Goal: Task Accomplishment & Management: Complete application form

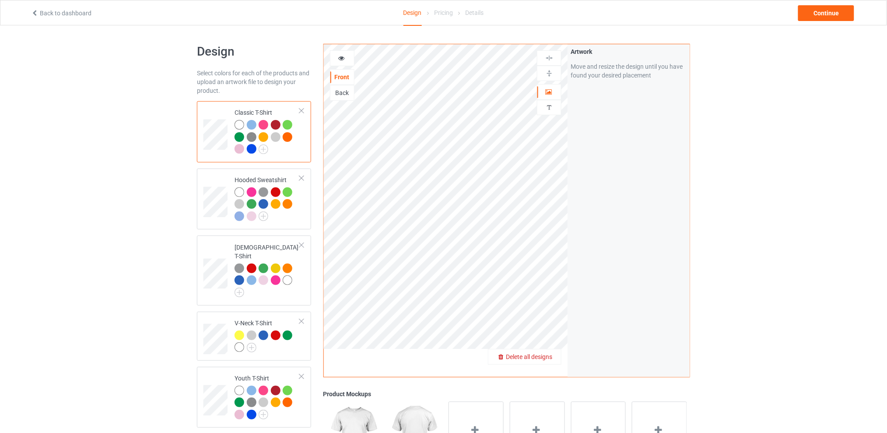
click at [552, 356] on span "Delete all designs" at bounding box center [529, 356] width 46 height 7
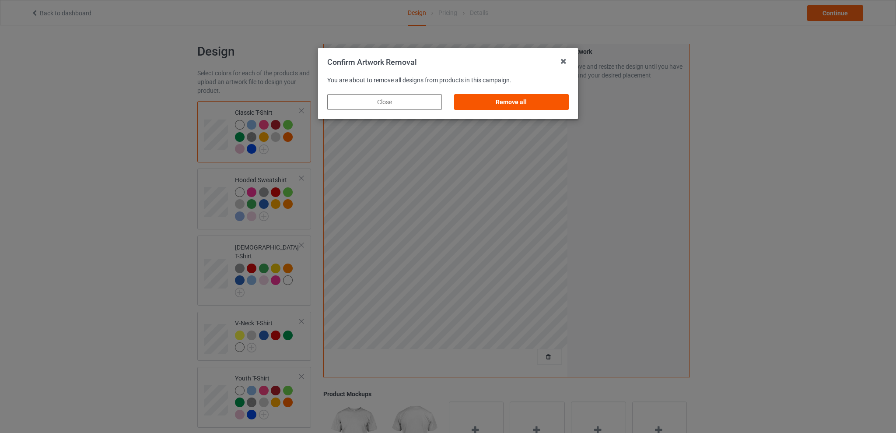
click at [516, 102] on div "Remove all" at bounding box center [511, 102] width 115 height 16
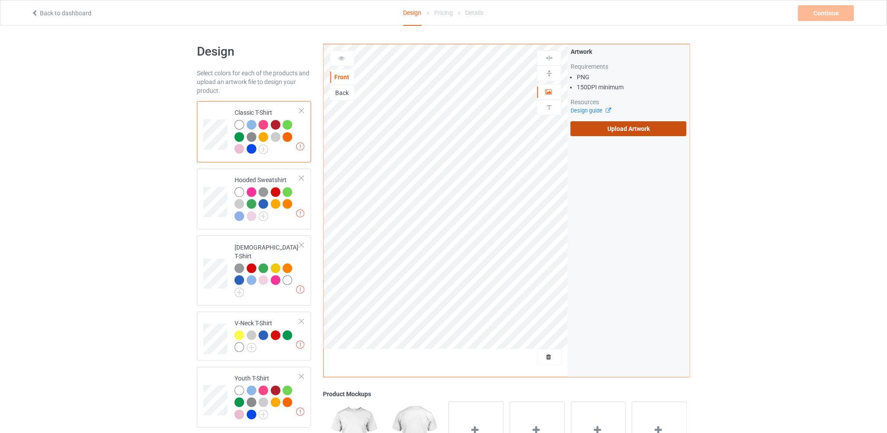
click at [591, 122] on label "Upload Artwork" at bounding box center [628, 128] width 116 height 15
click at [0, 0] on input "Upload Artwork" at bounding box center [0, 0] width 0 height 0
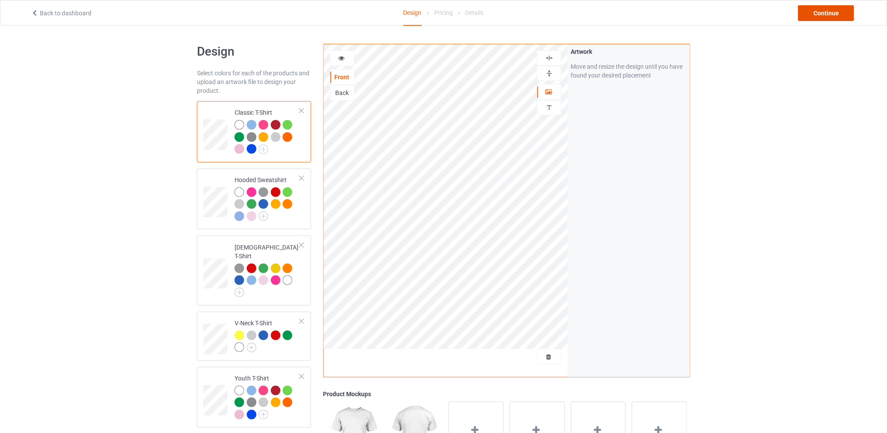
click at [813, 12] on div "Continue" at bounding box center [826, 13] width 56 height 16
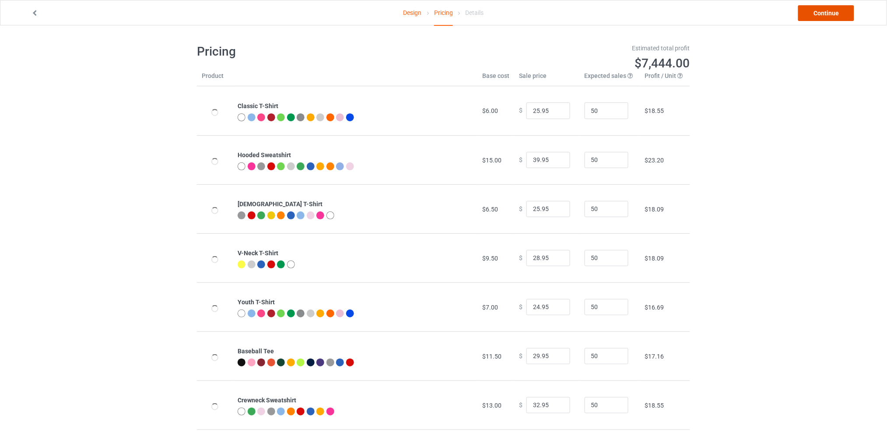
click at [819, 12] on link "Continue" at bounding box center [826, 13] width 56 height 16
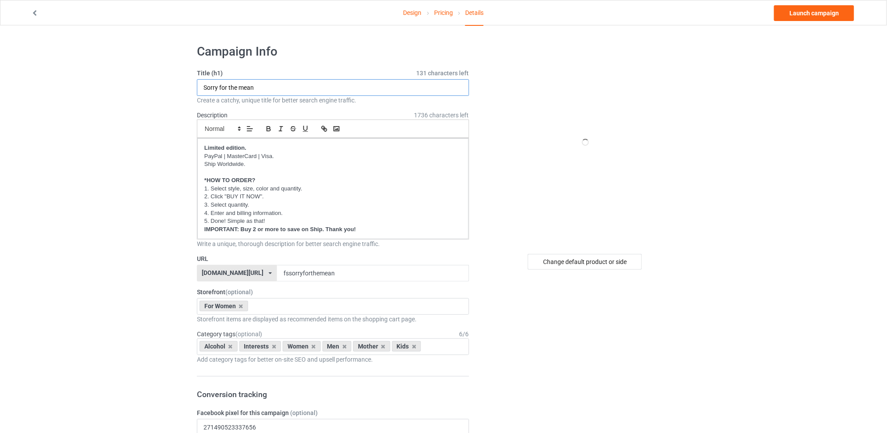
drag, startPoint x: 282, startPoint y: 82, endPoint x: 160, endPoint y: 87, distance: 121.7
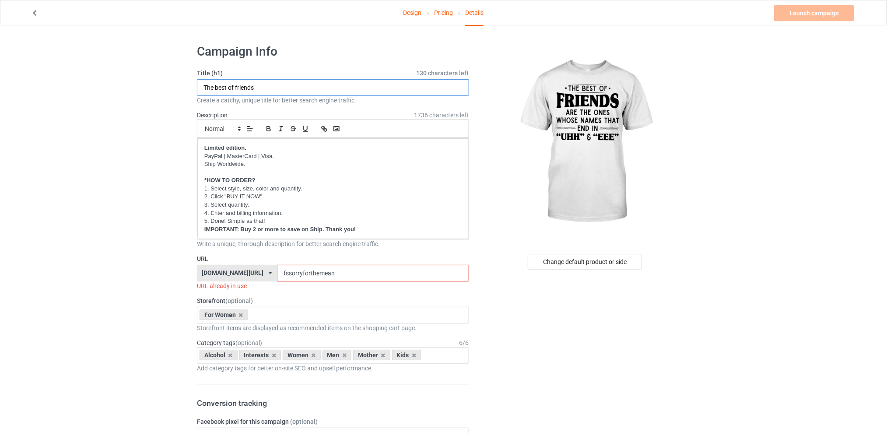
type input "The best of friends"
drag, startPoint x: 347, startPoint y: 275, endPoint x: 280, endPoint y: 275, distance: 67.4
click at [280, 275] on div "[DOMAIN_NAME][URL] [DOMAIN_NAME][URL] [DOMAIN_NAME][URL] [DOMAIN_NAME][URL] 5d7…" at bounding box center [333, 273] width 272 height 17
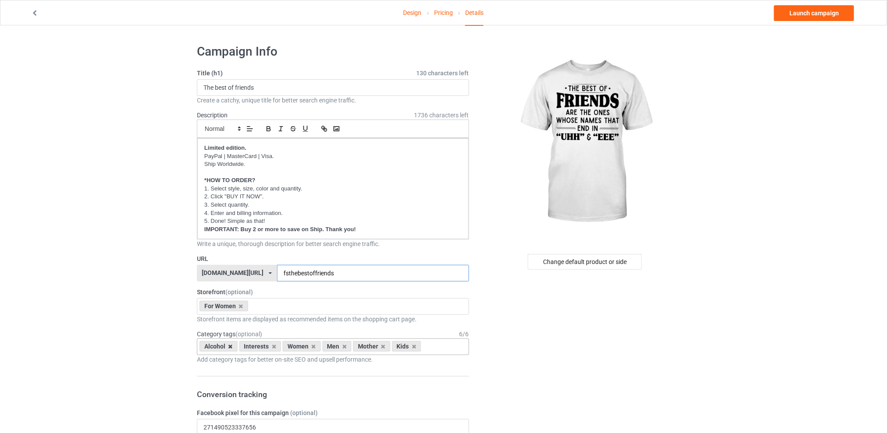
type input "fsthebestoffriends"
click at [230, 346] on icon at bounding box center [230, 346] width 4 height 6
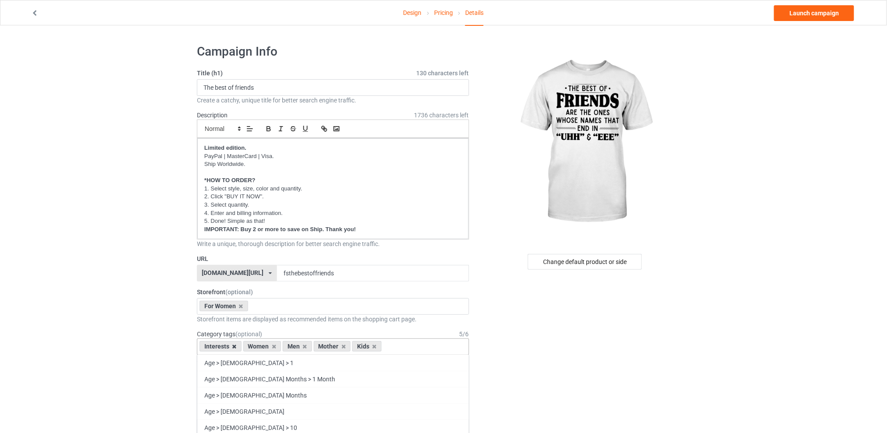
click at [234, 348] on icon at bounding box center [234, 346] width 4 height 6
click at [262, 346] on icon at bounding box center [261, 346] width 4 height 6
click at [268, 346] on icon at bounding box center [269, 346] width 4 height 6
click at [261, 347] on icon at bounding box center [261, 346] width 4 height 6
click at [573, 262] on div "Change default product or side" at bounding box center [585, 262] width 114 height 16
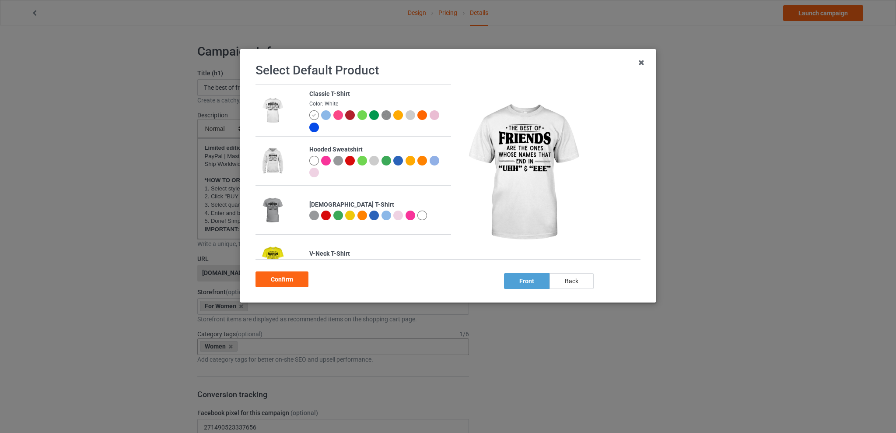
scroll to position [220, 0]
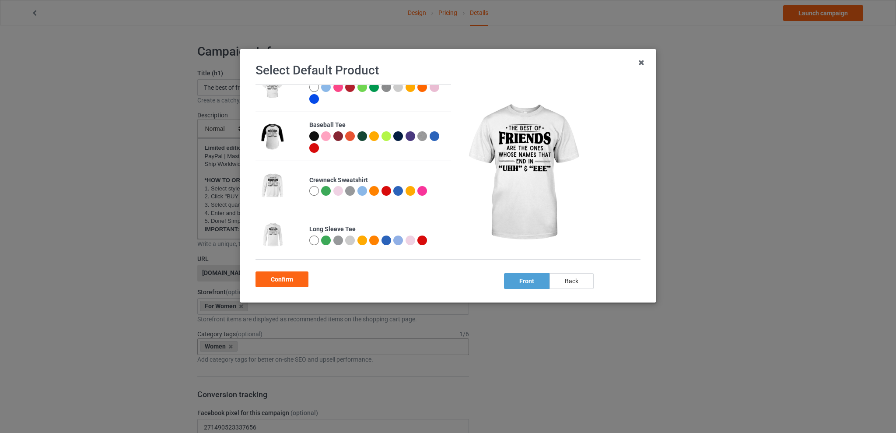
click at [338, 189] on div at bounding box center [338, 191] width 10 height 10
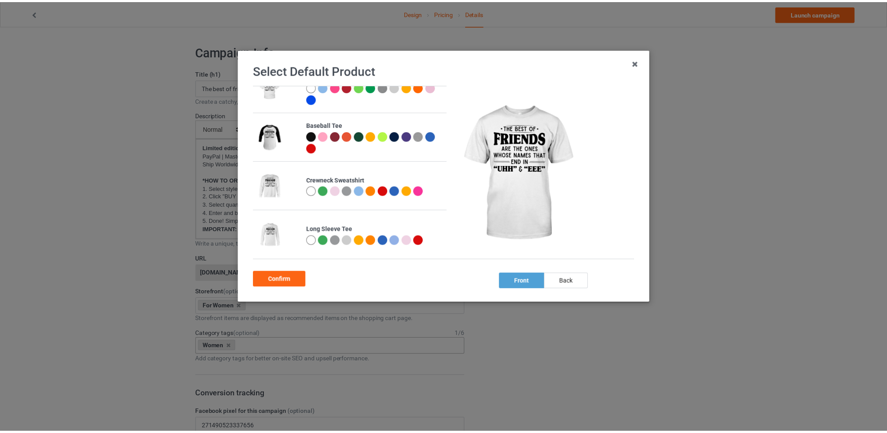
scroll to position [218, 0]
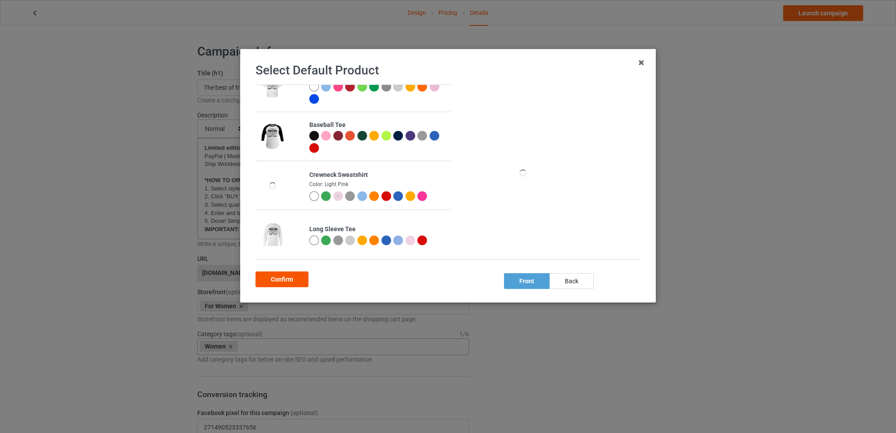
click at [273, 283] on div "Confirm" at bounding box center [281, 279] width 53 height 16
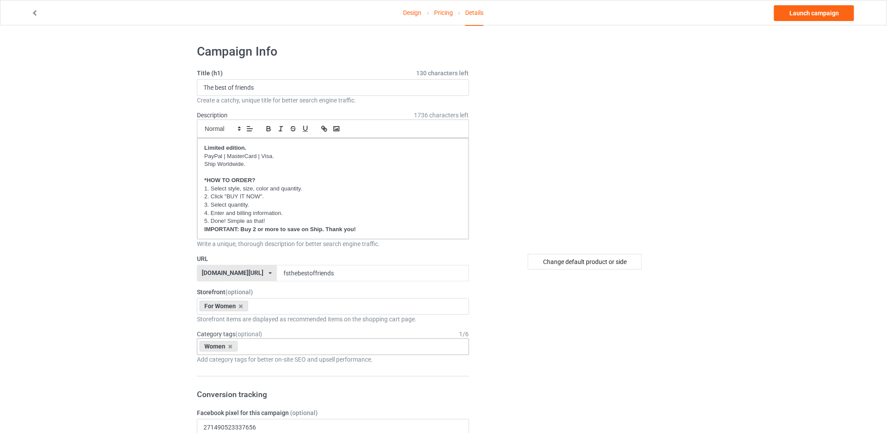
click at [804, 5] on link "Launch campaign" at bounding box center [814, 13] width 80 height 16
